Goal: Task Accomplishment & Management: Use online tool/utility

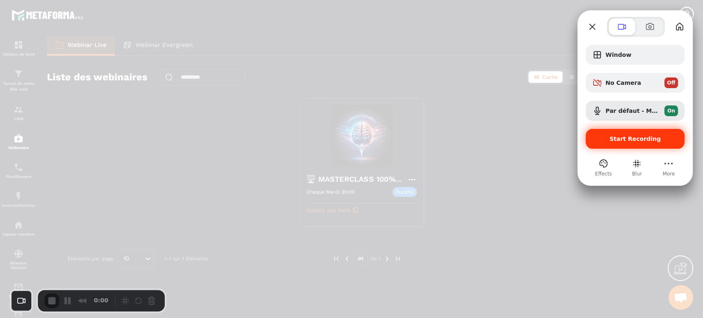
click at [638, 140] on span "Start Recording" at bounding box center [635, 139] width 51 height 7
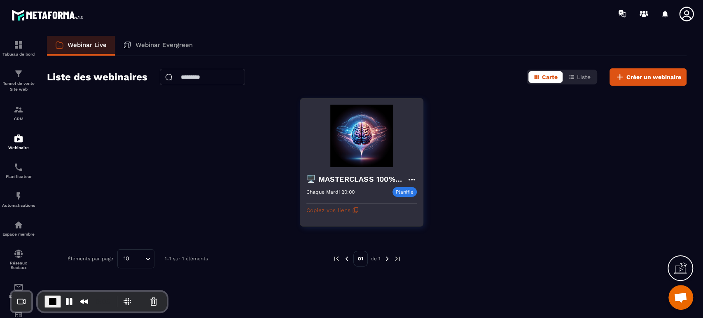
click at [331, 211] on button "Copiez vos liens" at bounding box center [333, 210] width 52 height 13
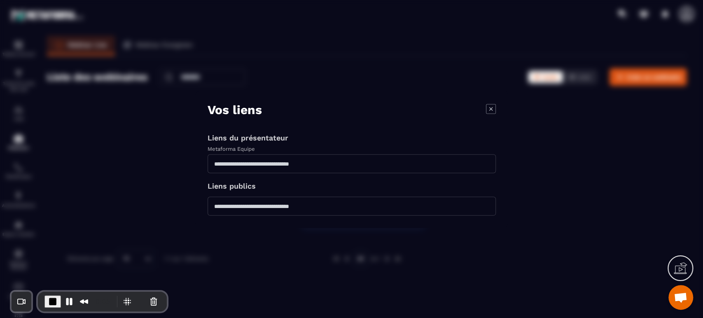
click at [490, 110] on icon "Modal window" at bounding box center [491, 109] width 10 height 10
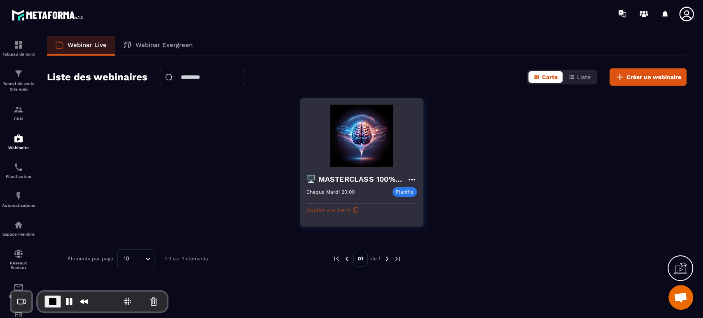
click at [345, 213] on button "Copiez vos liens" at bounding box center [333, 210] width 52 height 13
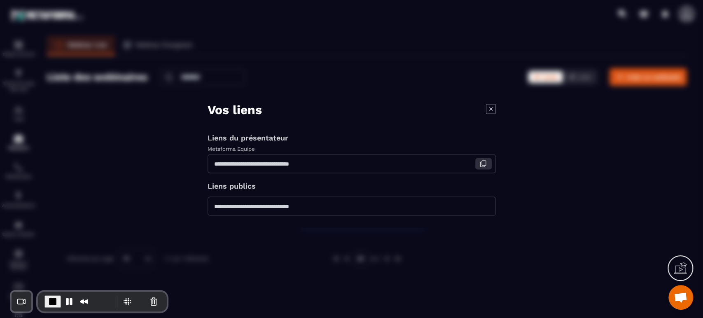
click at [483, 165] on icon "Modal window" at bounding box center [483, 163] width 7 height 7
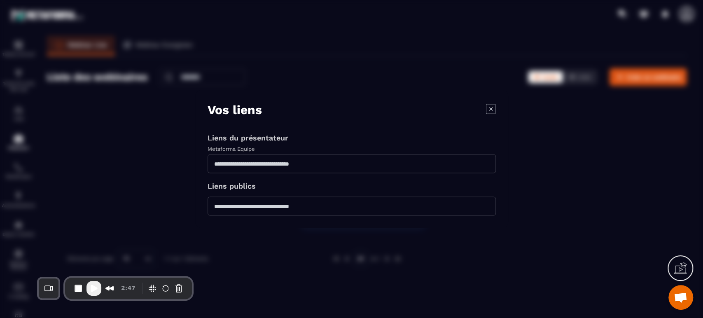
click at [488, 108] on icon "Modal window" at bounding box center [491, 109] width 10 height 10
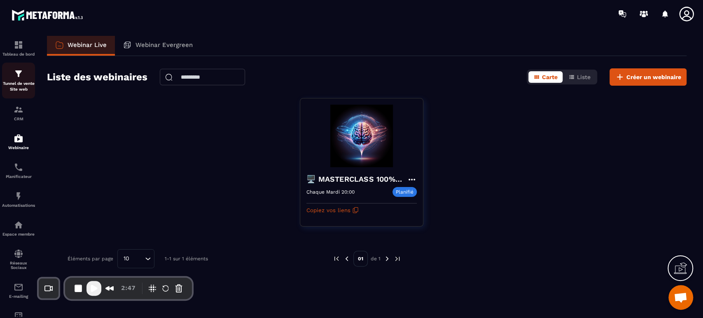
click at [19, 92] on link "Tunnel de vente Site web" at bounding box center [18, 81] width 33 height 36
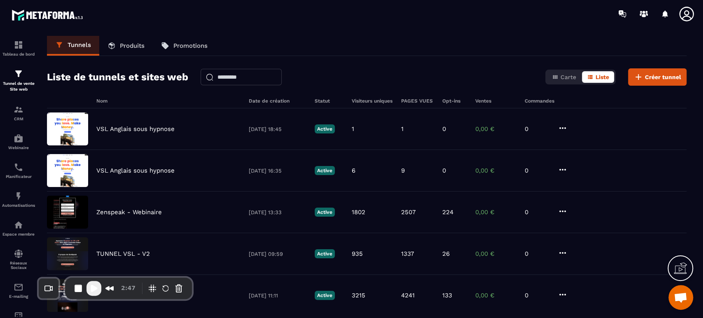
click at [440, 77] on div "Liste de tunnels et sites web Carte Liste Créer tunnel" at bounding box center [367, 76] width 640 height 17
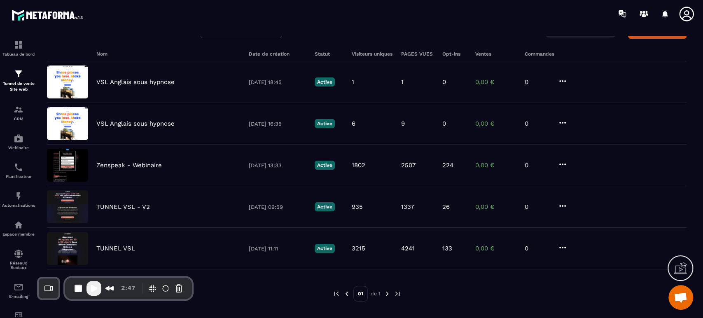
scroll to position [54, 0]
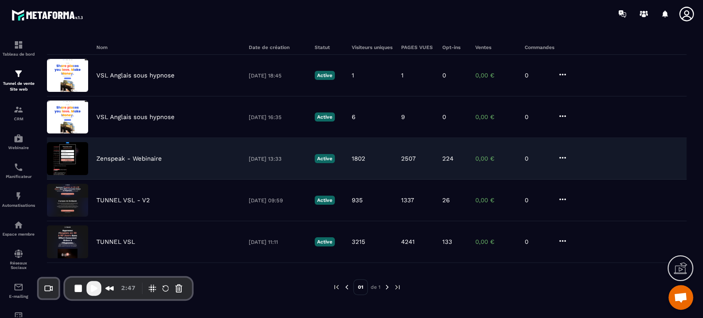
click at [140, 157] on p "Zenspeak - Webinaire" at bounding box center [129, 158] width 66 height 7
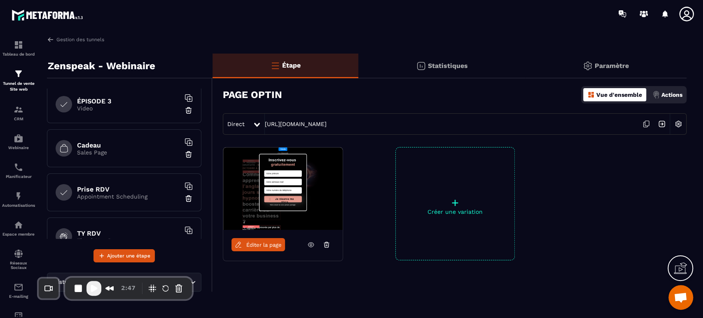
scroll to position [245, 0]
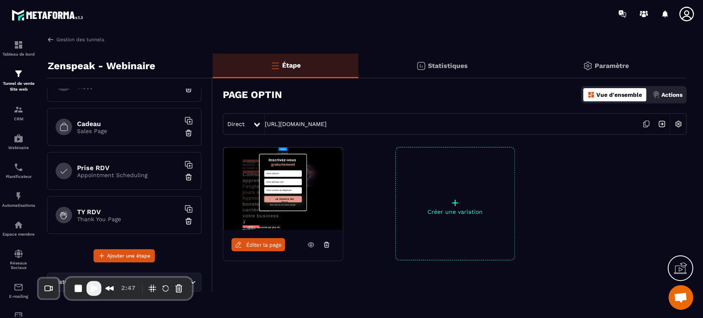
click at [102, 168] on h6 "Prise RDV" at bounding box center [128, 168] width 103 height 8
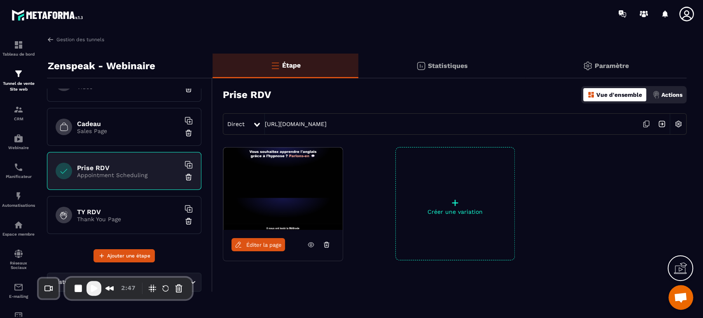
click at [260, 246] on span "Éditer la page" at bounding box center [263, 245] width 35 height 6
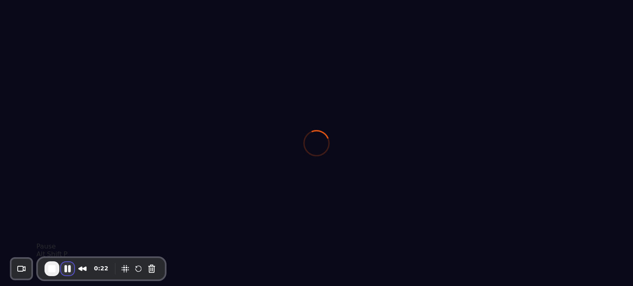
click at [68, 270] on button "Pause Recording" at bounding box center [67, 268] width 13 height 13
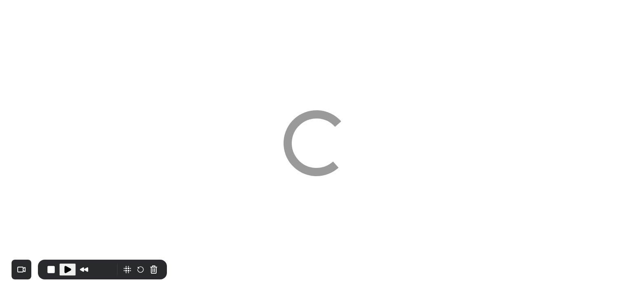
select select "****"
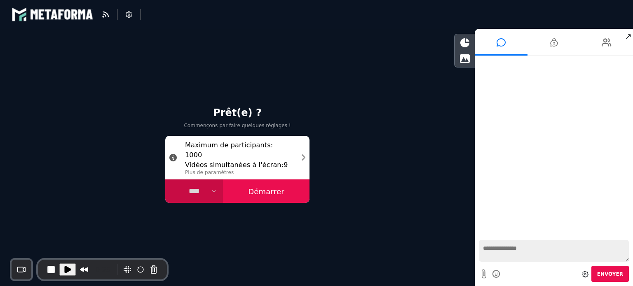
click at [69, 268] on span "Play Recording" at bounding box center [68, 270] width 10 height 10
click at [285, 201] on button "Démarrer" at bounding box center [266, 192] width 87 height 24
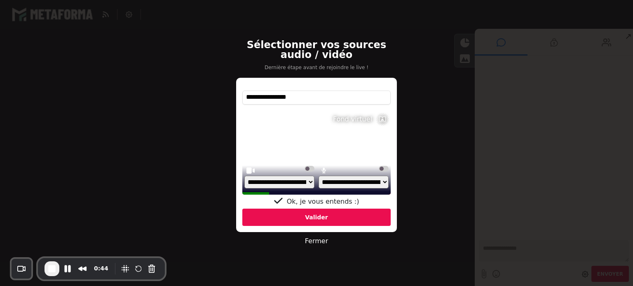
click at [342, 183] on select "**********" at bounding box center [353, 182] width 70 height 13
click at [313, 219] on div "Valider" at bounding box center [316, 217] width 148 height 17
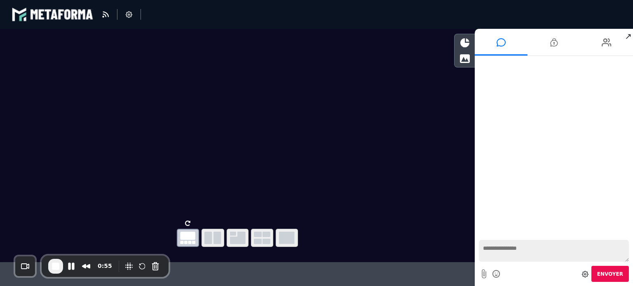
drag, startPoint x: 112, startPoint y: 259, endPoint x: 145, endPoint y: 166, distance: 98.1
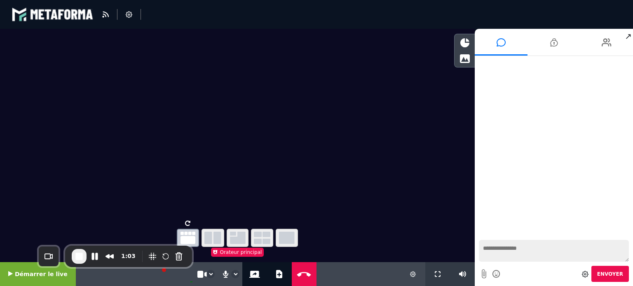
click at [140, 247] on div "1:03" at bounding box center [128, 256] width 127 height 21
click at [249, 273] on icon at bounding box center [254, 274] width 11 height 7
click at [276, 274] on icon at bounding box center [279, 274] width 6 height 8
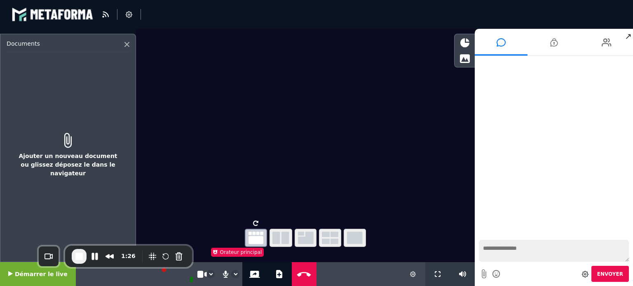
click at [66, 147] on icon at bounding box center [68, 140] width 106 height 15
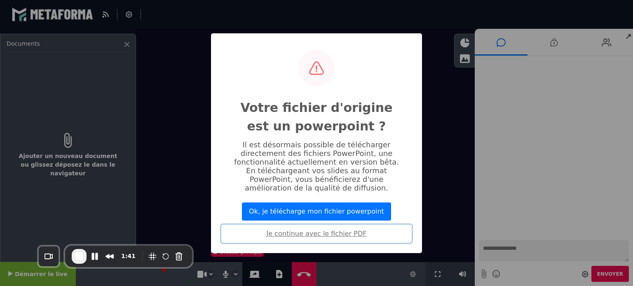
click at [319, 232] on button "Je continue avec le fichier PDF" at bounding box center [316, 234] width 190 height 18
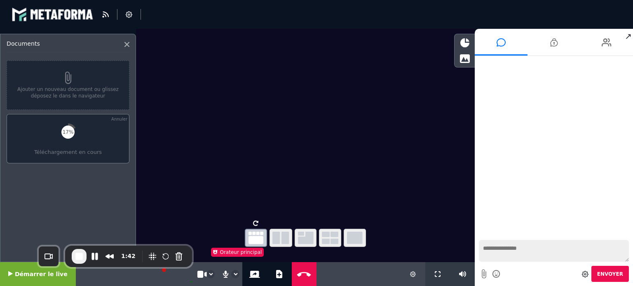
click at [61, 141] on div "17% Téléchargement en cours" at bounding box center [68, 138] width 123 height 49
select select "****"
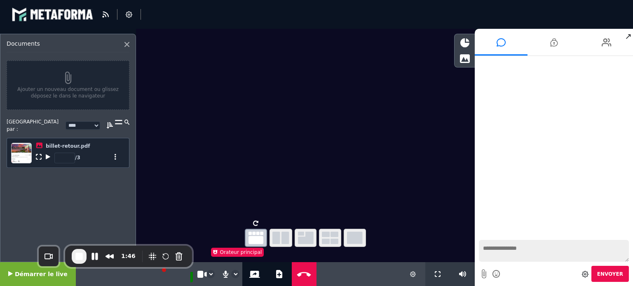
click at [47, 154] on icon at bounding box center [48, 157] width 5 height 6
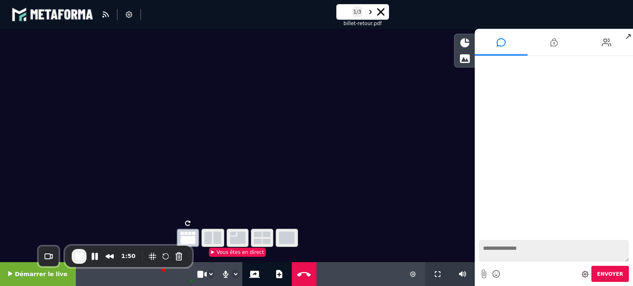
click at [211, 239] on icon "button" at bounding box center [212, 238] width 17 height 12
click at [236, 237] on icon "button" at bounding box center [238, 238] width 16 height 12
click at [269, 236] on icon "button" at bounding box center [262, 238] width 16 height 12
click at [293, 237] on icon "button" at bounding box center [287, 238] width 16 height 12
click at [381, 11] on icon at bounding box center [380, 11] width 7 height 7
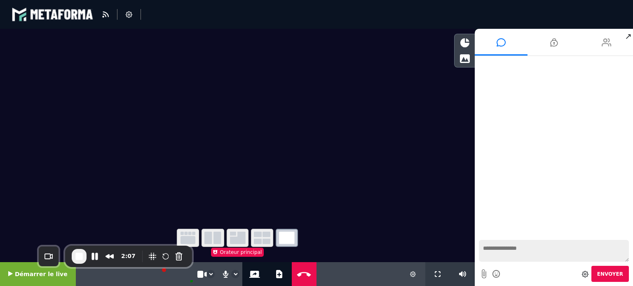
click at [615, 39] on li at bounding box center [606, 42] width 53 height 27
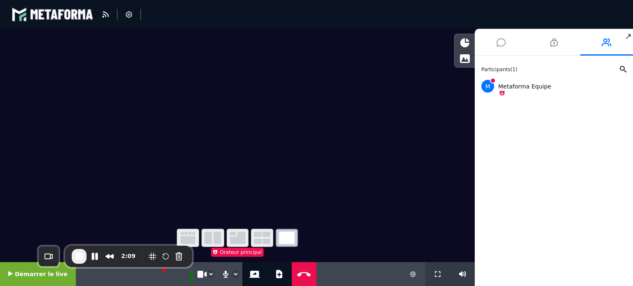
click at [501, 45] on icon at bounding box center [500, 42] width 9 height 21
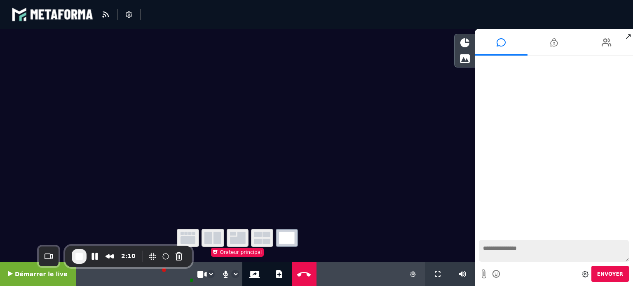
click at [508, 244] on textarea at bounding box center [554, 251] width 150 height 22
click at [130, 14] on icon at bounding box center [129, 14] width 7 height 7
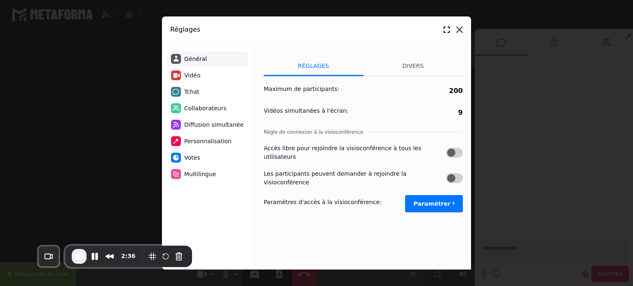
click at [459, 31] on icon at bounding box center [459, 29] width 7 height 7
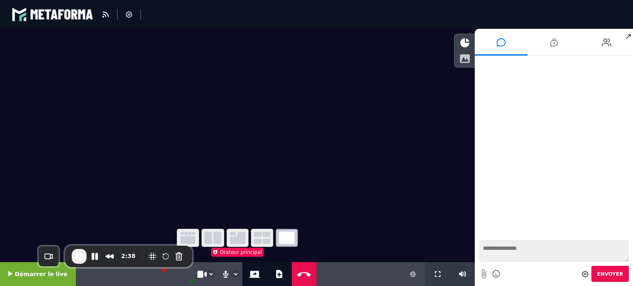
click at [468, 59] on icon at bounding box center [464, 58] width 10 height 9
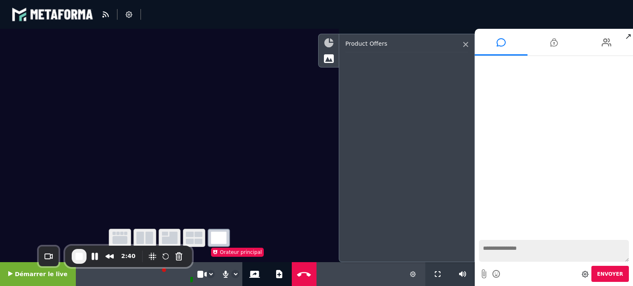
click at [326, 39] on icon at bounding box center [328, 42] width 9 height 9
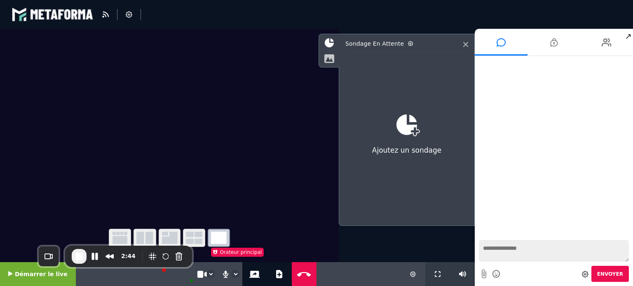
click at [327, 58] on icon at bounding box center [329, 58] width 10 height 9
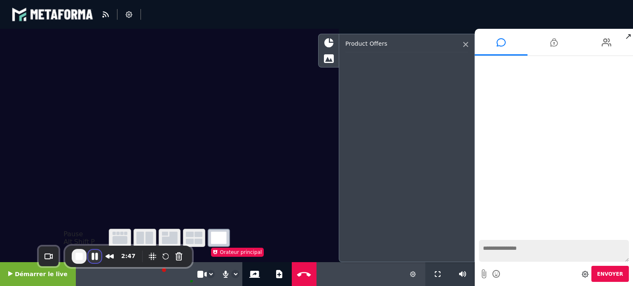
click at [94, 257] on button "Pause Recording" at bounding box center [94, 256] width 13 height 13
